Goal: Download file/media

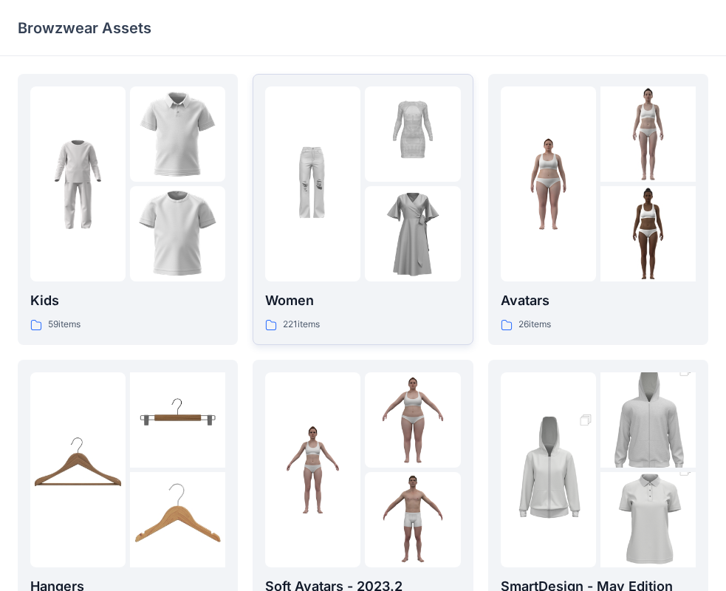
click at [362, 230] on div at bounding box center [362, 183] width 195 height 195
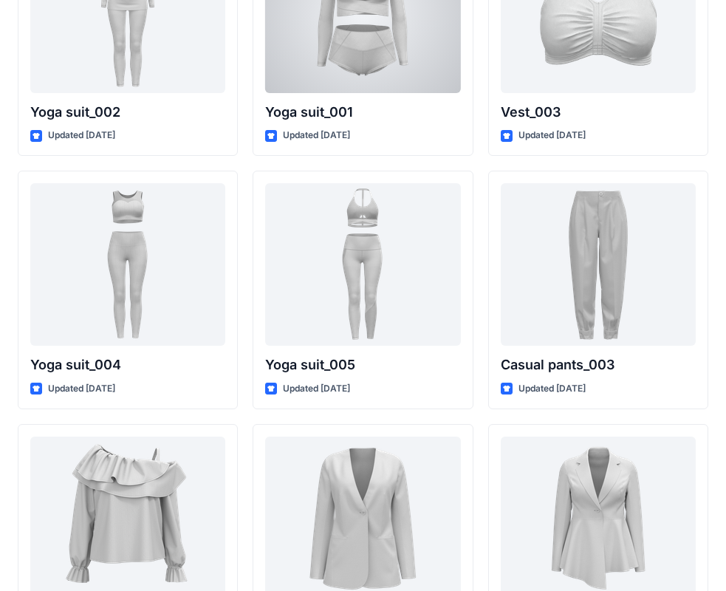
scroll to position [8305, 0]
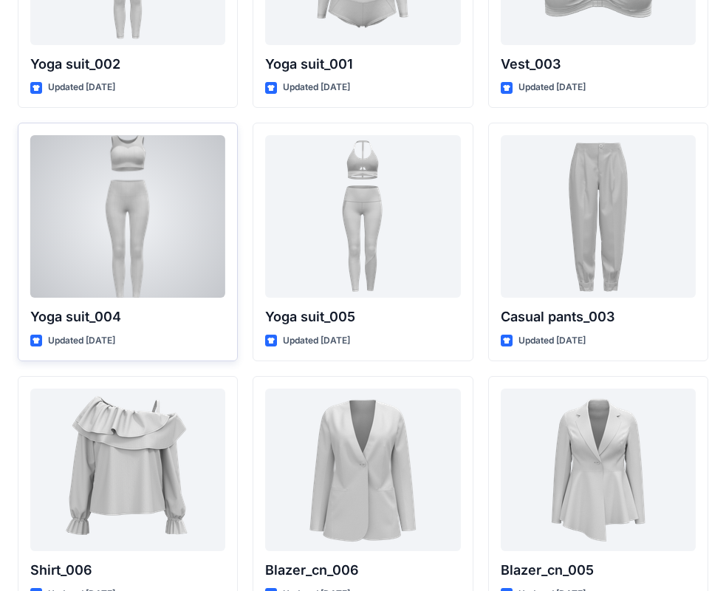
click at [163, 209] on div at bounding box center [127, 216] width 195 height 163
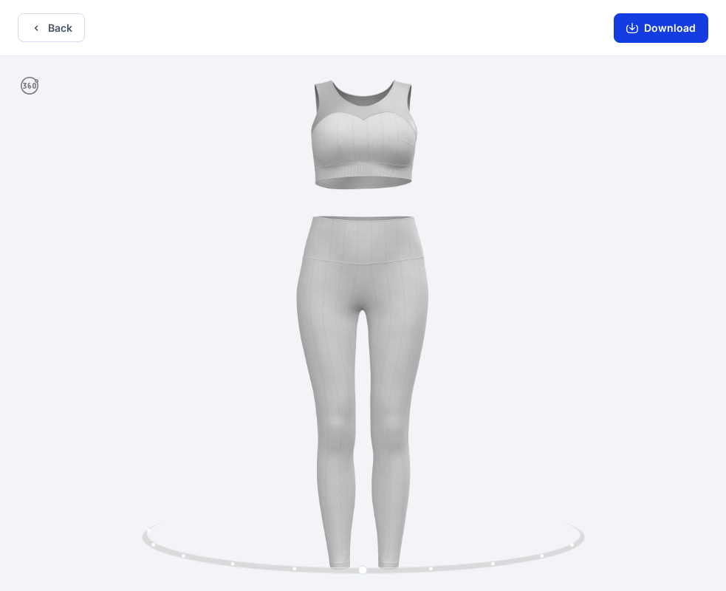
click at [660, 26] on button "Download" at bounding box center [661, 28] width 95 height 30
click at [54, 32] on button "Back" at bounding box center [51, 27] width 67 height 29
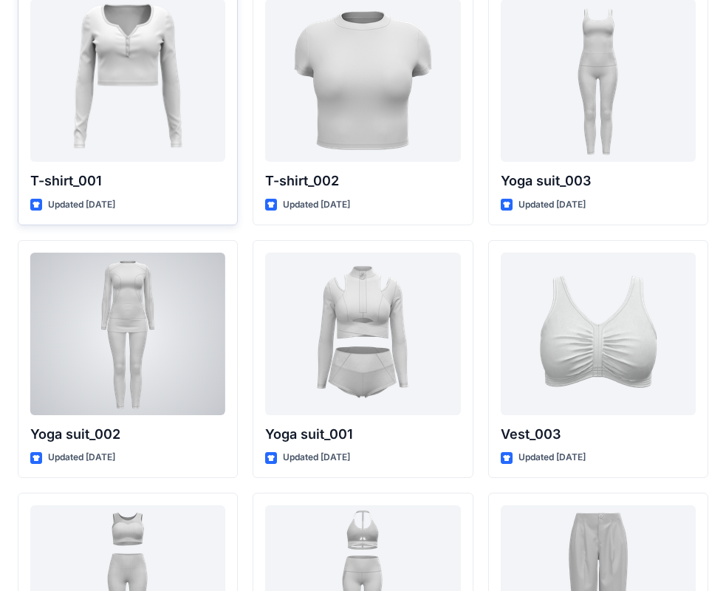
scroll to position [7692, 0]
